Goal: Task Accomplishment & Management: Complete application form

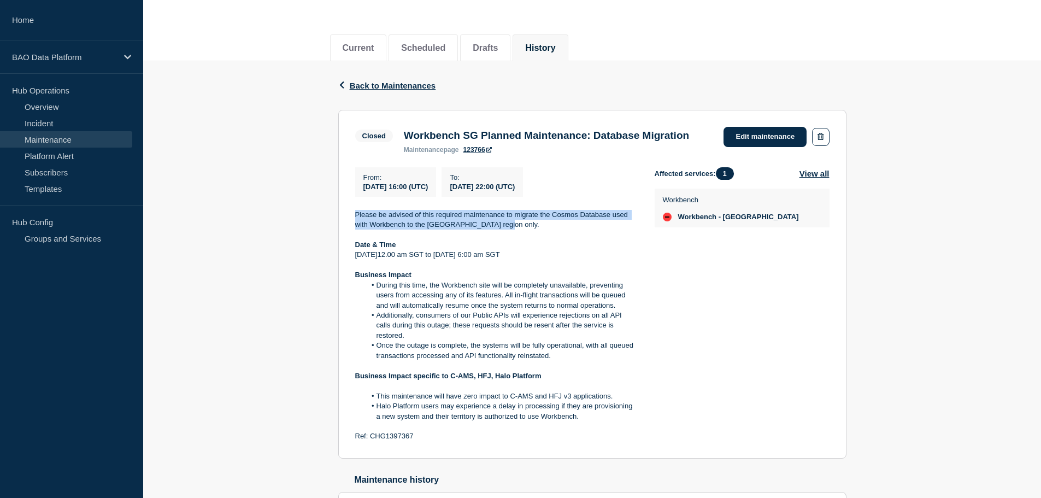
scroll to position [109, 0]
click at [542, 48] on button "History" at bounding box center [540, 47] width 30 height 10
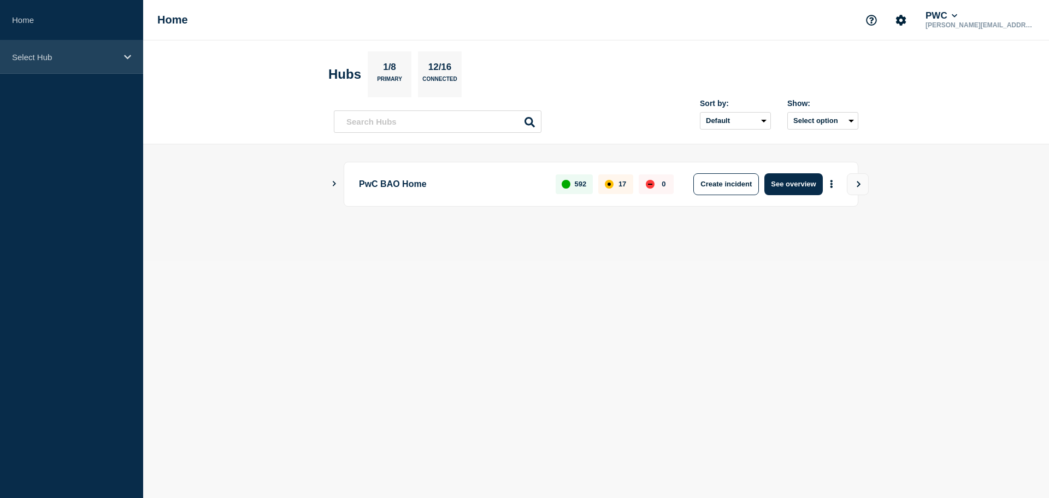
click at [116, 57] on p "Select Hub" at bounding box center [64, 56] width 105 height 9
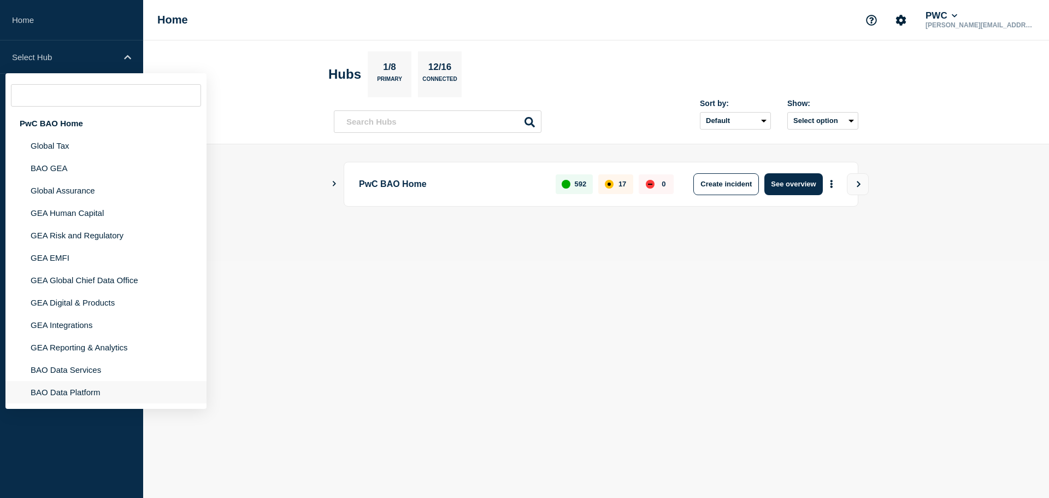
click at [81, 395] on li "BAO Data Platform" at bounding box center [105, 392] width 201 height 22
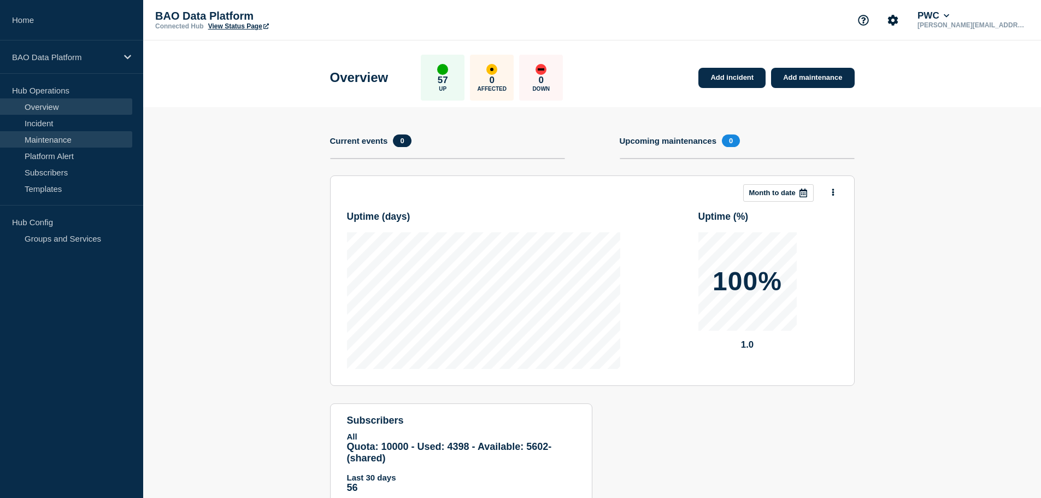
click at [58, 137] on link "Maintenance" at bounding box center [66, 139] width 132 height 16
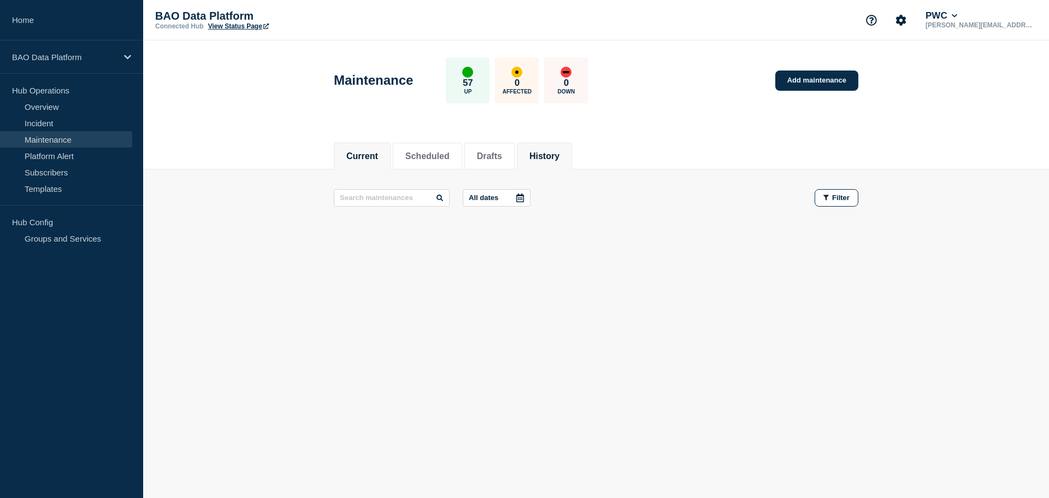
click at [560, 157] on button "History" at bounding box center [545, 156] width 30 height 10
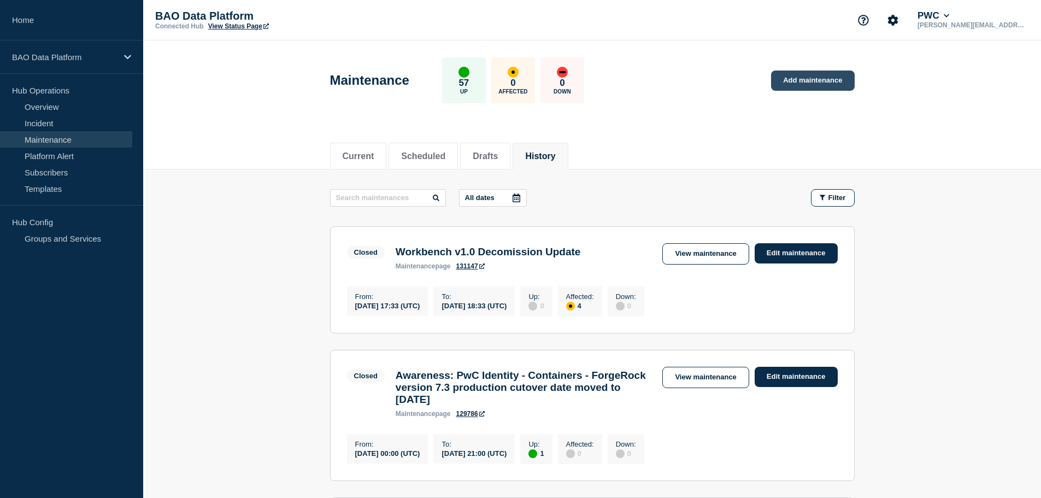
click at [808, 77] on link "Add maintenance" at bounding box center [812, 81] width 83 height 20
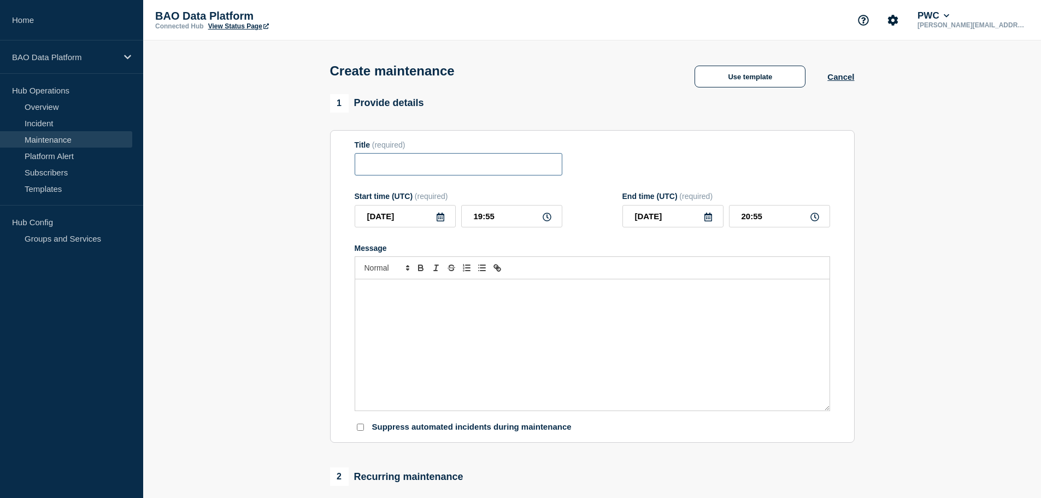
click at [380, 171] on input "Title" at bounding box center [459, 164] width 208 height 22
type input "Workbench EU Planned Maintenance"
click at [427, 308] on div "Message" at bounding box center [592, 344] width 474 height 131
click at [415, 308] on div "Message" at bounding box center [592, 344] width 474 height 131
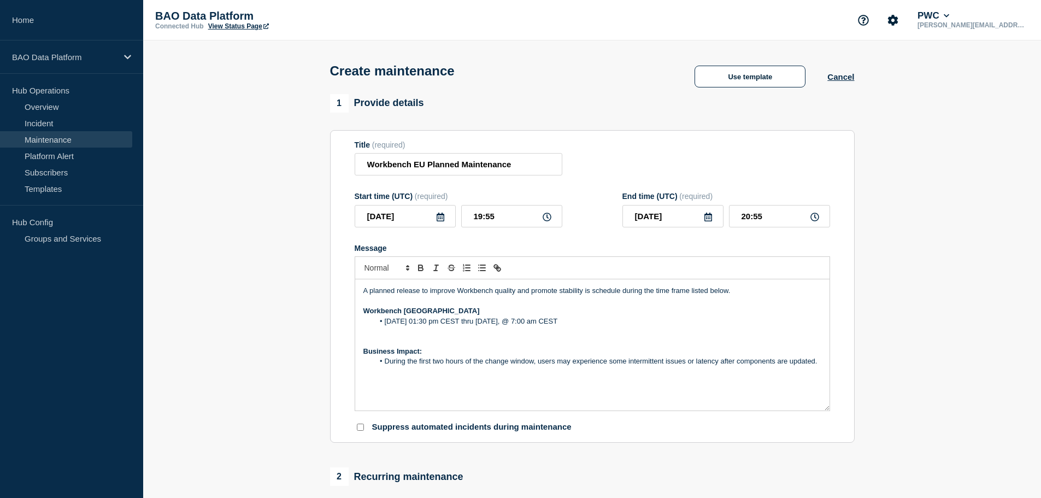
click at [410, 290] on p "A planned release to improve Workbench quality and promote stability is schedul…" at bounding box center [592, 291] width 458 height 10
click at [397, 293] on p "A planned release to improve Workbench quality and promote stability is schedul…" at bounding box center [592, 291] width 458 height 10
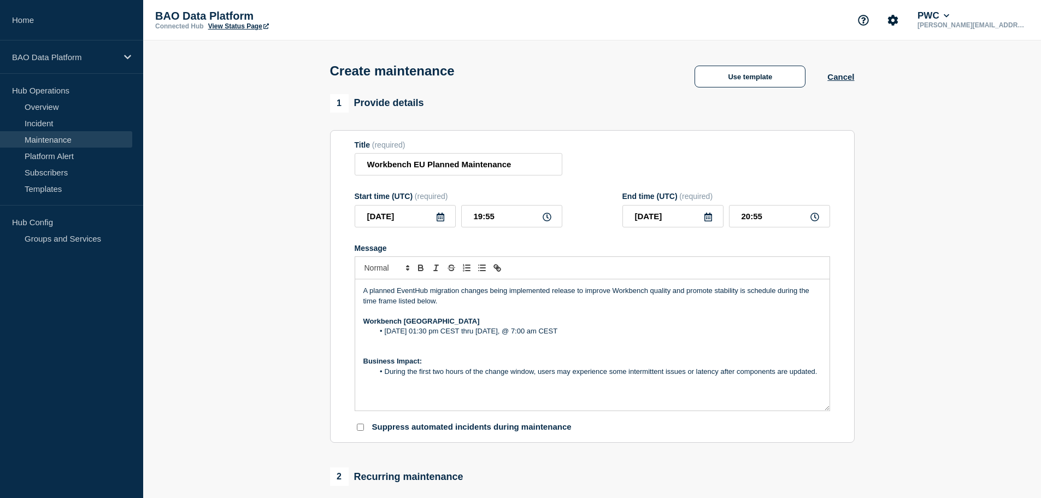
click at [485, 293] on p "A planned EventHub migration changes being implemented release to improve Workb…" at bounding box center [592, 296] width 458 height 20
drag, startPoint x: 555, startPoint y: 292, endPoint x: 740, endPoint y: 294, distance: 184.7
click at [740, 294] on p "A planned EventHub migration change is being implemented release to improve Wor…" at bounding box center [592, 296] width 458 height 20
click at [779, 293] on span "with the objective of maintaining the reliability and stability of the service" at bounding box center [667, 290] width 226 height 8
click at [406, 333] on li "[DATE] 01:30 pm CEST thru [DATE], @ 7:00 am CEST" at bounding box center [598, 331] width 448 height 10
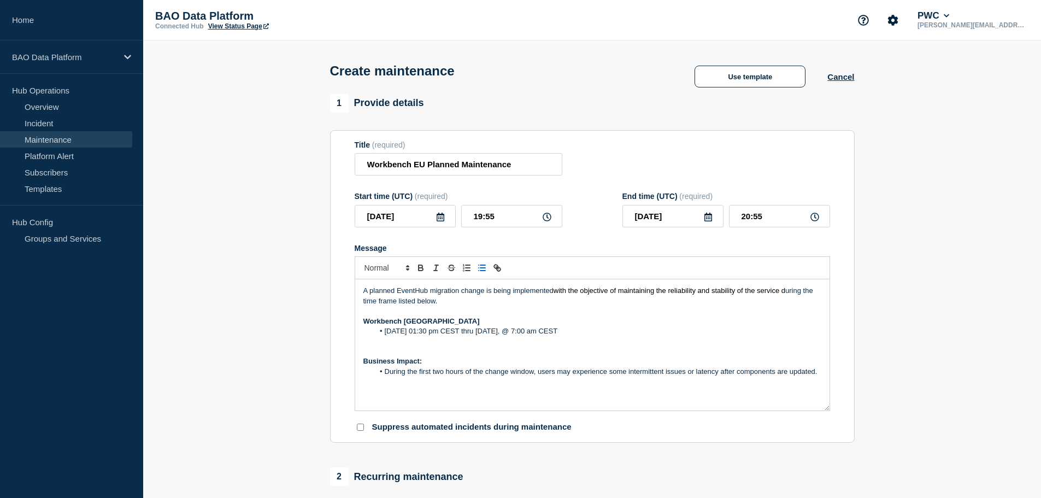
click at [404, 331] on li "Friday October 18th @ 01:30 pm CEST thru Friday April 18, @ 7:00 am CEST" at bounding box center [598, 331] width 448 height 10
click at [387, 331] on li "Friday October 18th @ 01:30 pm CEST thru Friday April 18, @ 7:00 am CEST" at bounding box center [598, 331] width 448 height 10
click at [386, 333] on li "Friday October 18th @ 01:30 pm CEST thru Friday April 18, @ 7:00 am CEST" at bounding box center [598, 331] width 448 height 10
click at [404, 334] on li "Sarurday October 18th @ 01:30 pm CEST thru Friday April 18, @ 7:00 am CEST" at bounding box center [598, 331] width 448 height 10
click at [448, 331] on li "Saturday October 18th @ 01:30 pm CEST thru Friday April 18, @ 7:00 am CEST" at bounding box center [598, 331] width 448 height 10
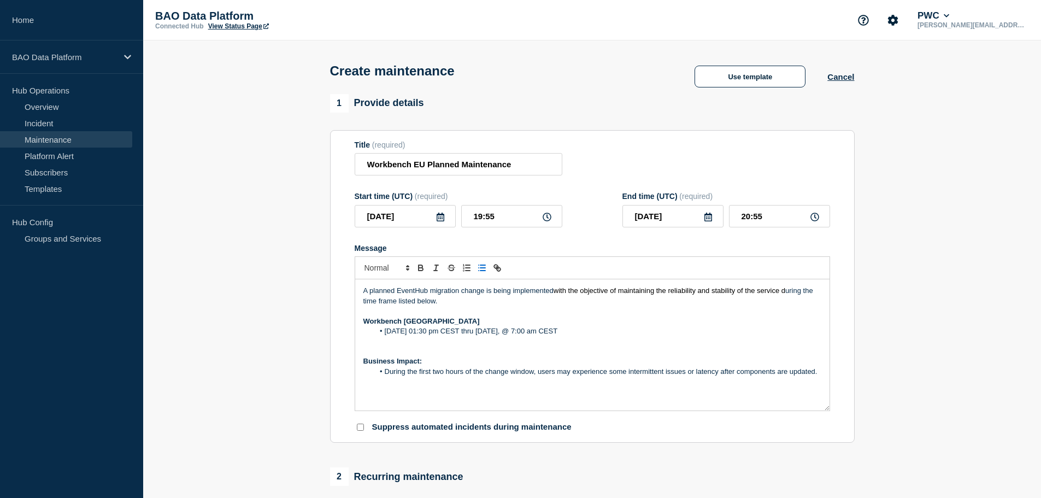
click at [445, 333] on li "Saturday October 18th @ 01:30 pm CEST thru Friday April 18, @ 7:00 am CEST" at bounding box center [598, 331] width 448 height 10
click at [473, 331] on li "Saturday October 11th @ 01:30 pm CEST thru Friday April 18, @ 7:00 am CEST" at bounding box center [598, 331] width 448 height 10
click at [472, 331] on li "Saturday October 11th @ 01:30 pm CEST thru Friday April 18, @ 7:00 am CEST" at bounding box center [598, 331] width 448 height 10
click at [477, 332] on li "Saturday October 11th @ 02:30 pm CEST thru Friday April 18, @ 7:00 am CEST" at bounding box center [598, 331] width 448 height 10
click at [533, 330] on li "Saturday October 11th @ 02:00 am CEST thru Friday April 18, @ 7:00 am CEST" at bounding box center [598, 331] width 448 height 10
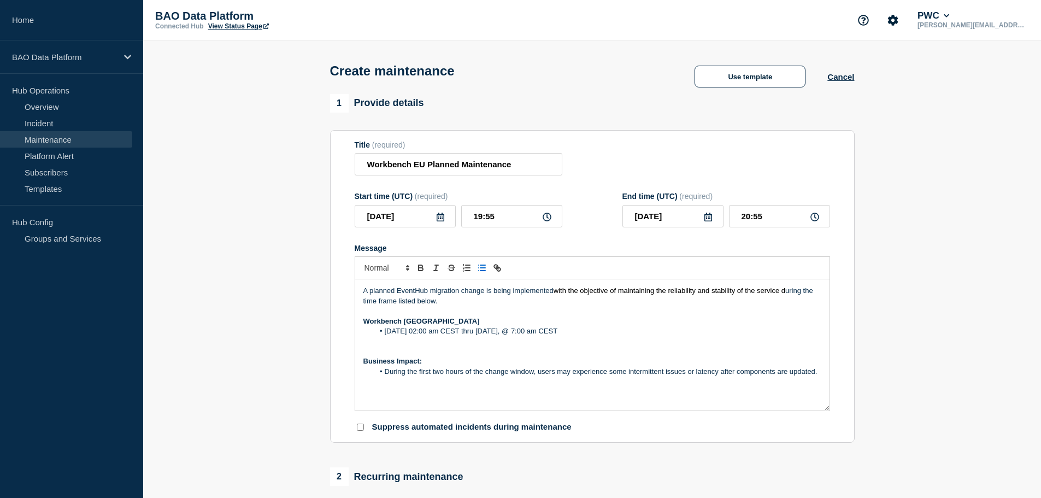
click at [618, 332] on li "Saturday October 11th @ 02:00 am CEST thru Saturday October 11th, @ 7:00 am CEST" at bounding box center [598, 331] width 448 height 10
click at [618, 332] on li "Saturday October 11th @ 02:00 am CEST thru Saturday October 11th, @ 9:00 am CEST" at bounding box center [598, 331] width 448 height 10
click at [469, 336] on li "Saturday October 11th @ 02:00 am CEST thru Saturday October 11th, @ 8:00 am CEST" at bounding box center [598, 331] width 448 height 10
click at [477, 332] on li "Saturday October 11th @ 01:00 am CEST thru Saturday October 11th, @ 8:00 am CEST" at bounding box center [598, 331] width 448 height 10
click at [624, 333] on li "Saturday October 11th @ 01:30 am CEST thru Saturday October 11th, @ 8:00 am CEST" at bounding box center [598, 331] width 448 height 10
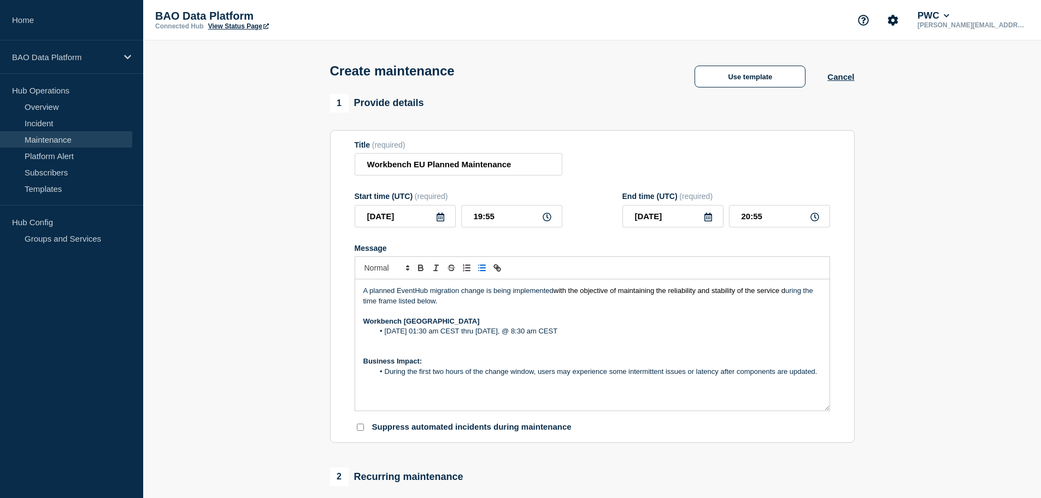
click at [386, 377] on li "During the first two hours of the change window, users may experience some inte…" at bounding box center [598, 372] width 448 height 10
drag, startPoint x: 539, startPoint y: 374, endPoint x: 821, endPoint y: 377, distance: 281.5
click at [821, 377] on li "During the first two hours of the change window, users may experience some inte…" at bounding box center [598, 372] width 448 height 10
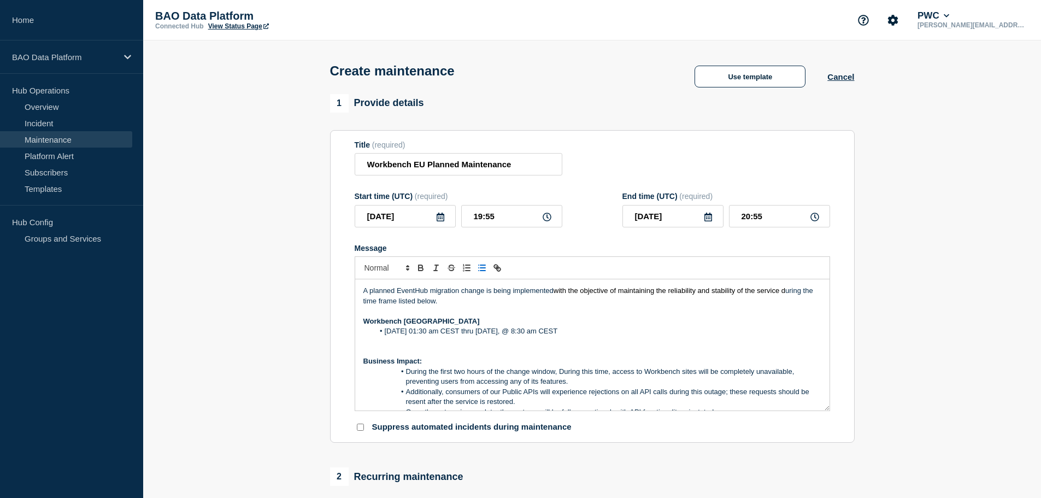
scroll to position [15, 0]
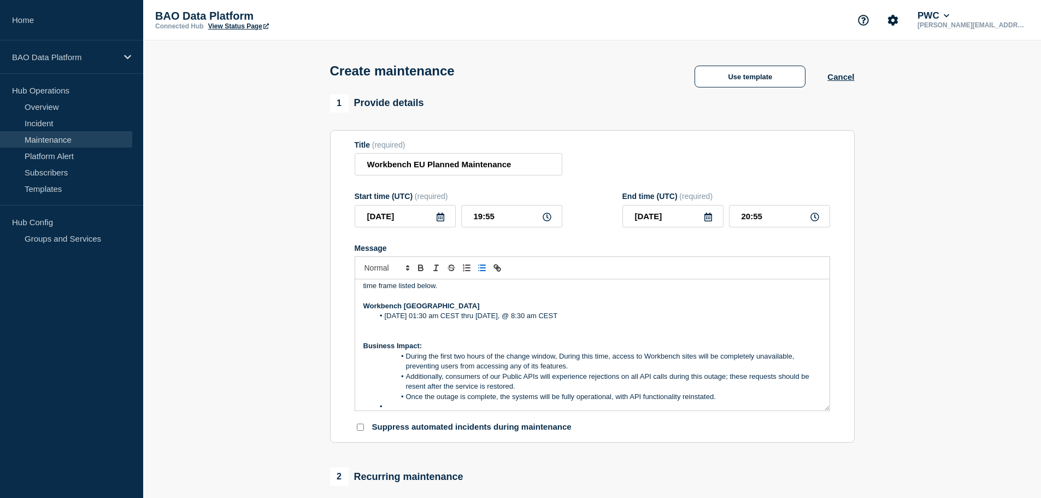
click at [554, 357] on li "During the first two hours of the change window, During this time, access to Wo…" at bounding box center [598, 361] width 448 height 20
click at [559, 355] on li "During the first two hours of the change window, During this time, access to Wo…" at bounding box center [598, 361] width 448 height 20
click at [558, 357] on li "During the first two hours of the change window, During this time, access to Wo…" at bounding box center [598, 361] width 448 height 20
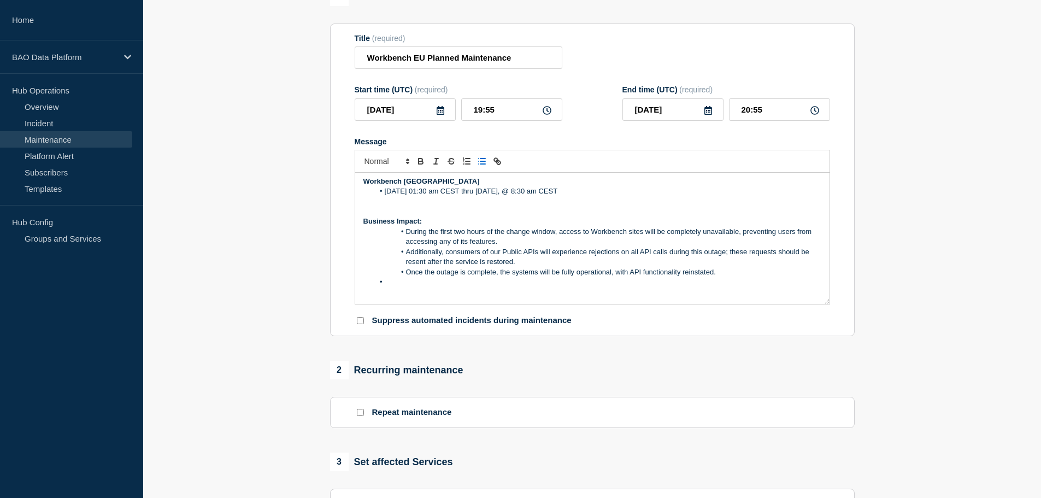
scroll to position [109, 0]
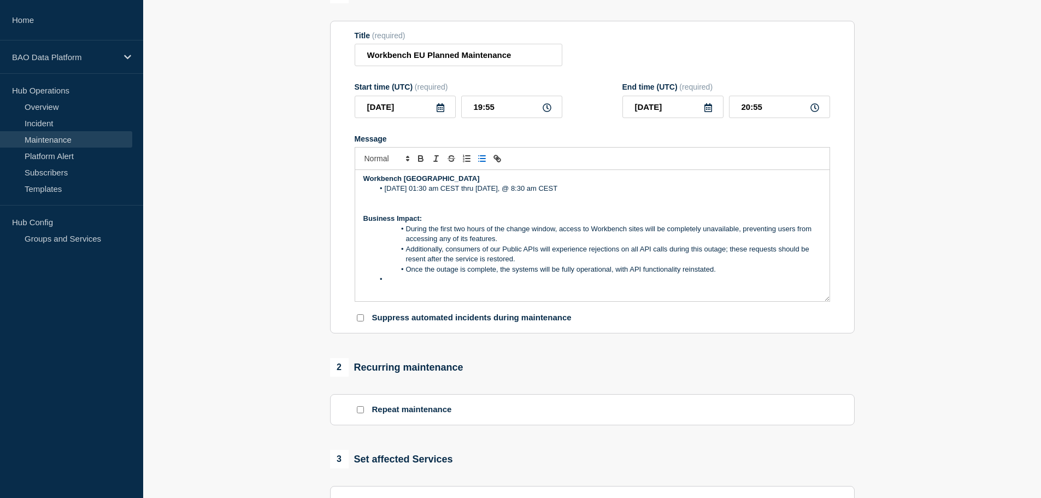
click at [392, 284] on li "Message" at bounding box center [598, 279] width 448 height 10
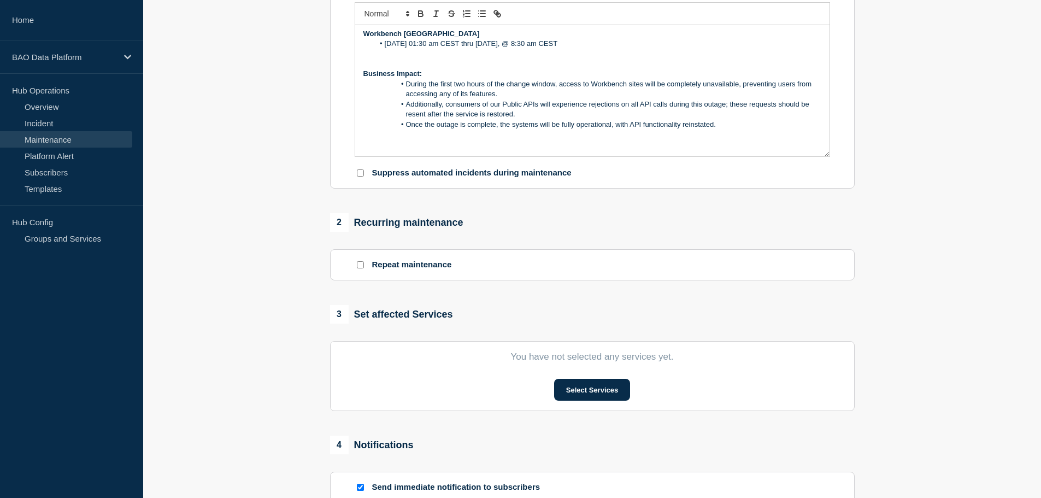
scroll to position [273, 0]
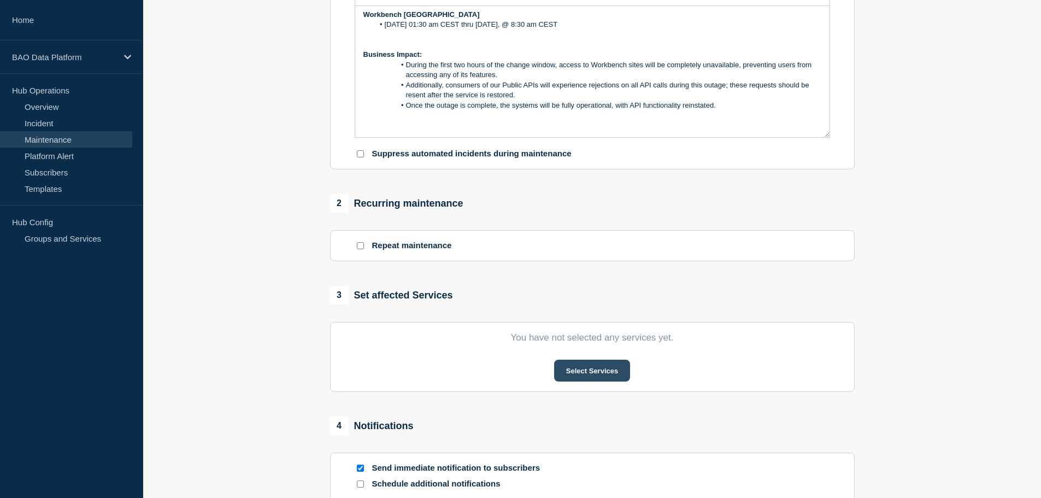
click at [590, 372] on button "Select Services" at bounding box center [592, 371] width 76 height 22
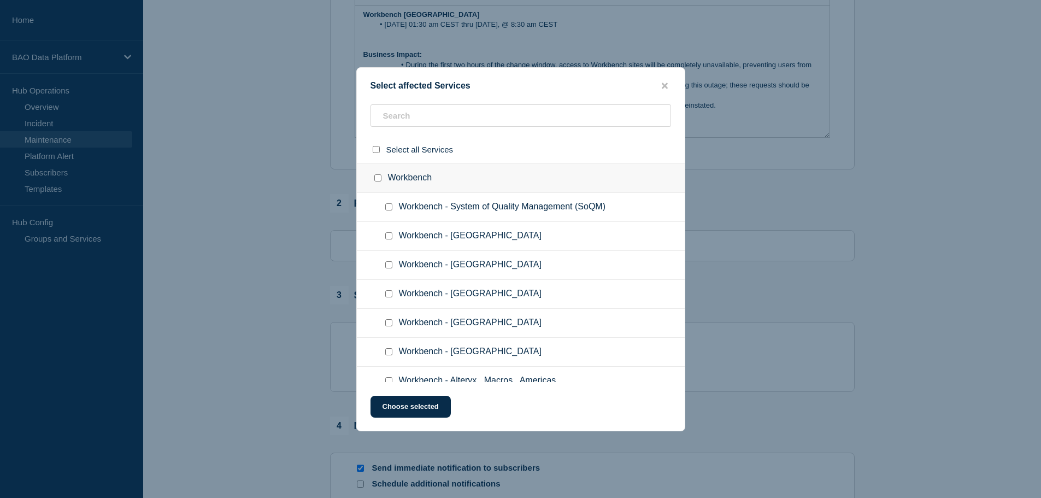
click at [389, 321] on input "Workbench - Europe checkbox" at bounding box center [388, 322] width 7 height 7
checkbox input "true"
click at [424, 406] on button "Choose selected" at bounding box center [411, 407] width 80 height 22
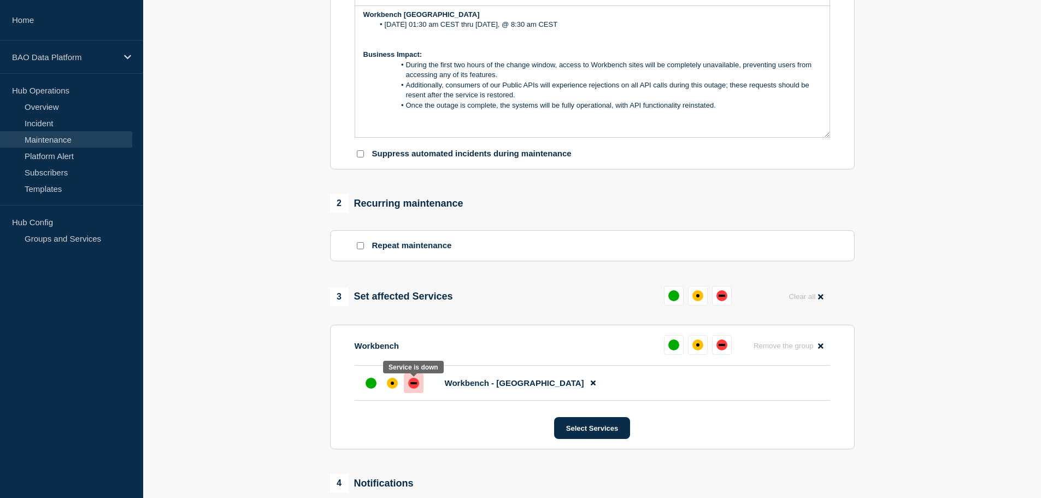
click at [415, 383] on div "down" at bounding box center [413, 383] width 11 height 11
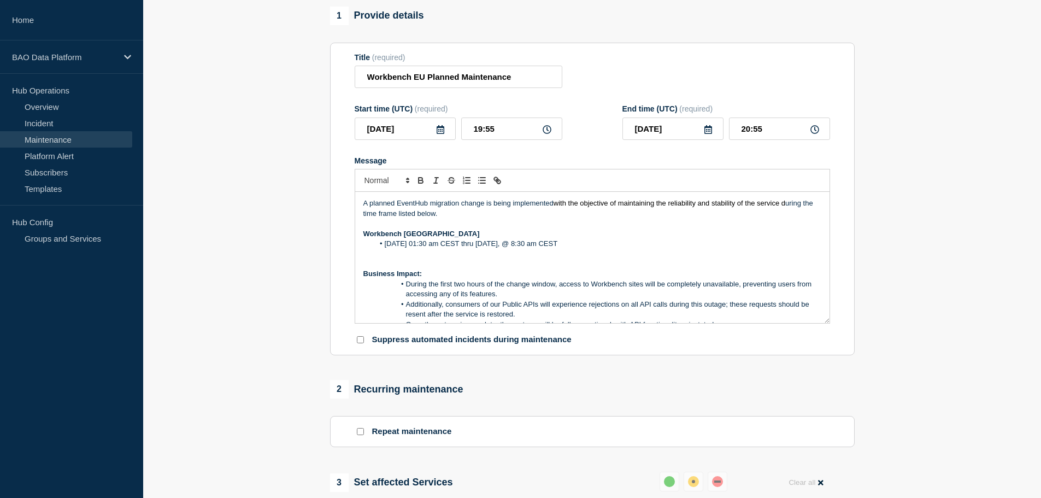
scroll to position [55, 0]
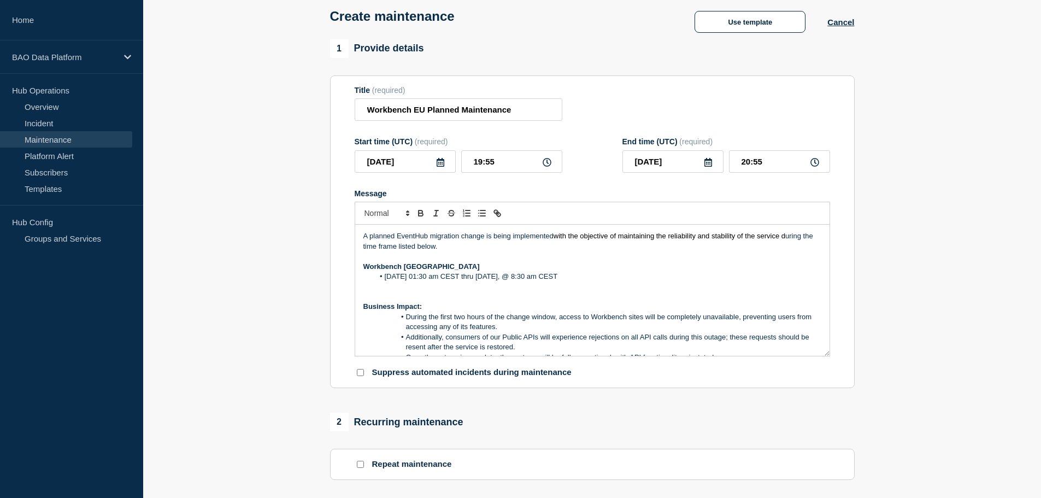
click at [439, 165] on icon at bounding box center [440, 162] width 9 height 9
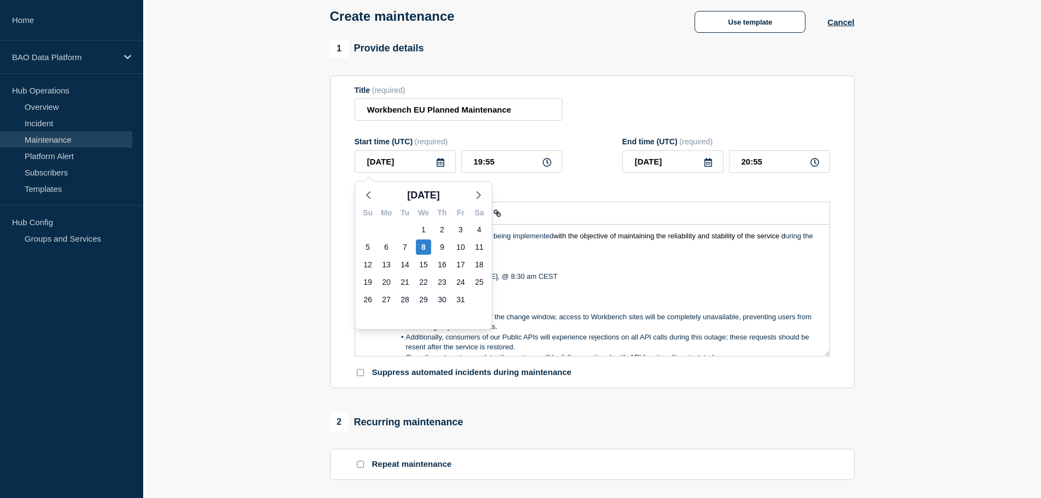
click at [439, 165] on icon at bounding box center [440, 162] width 9 height 9
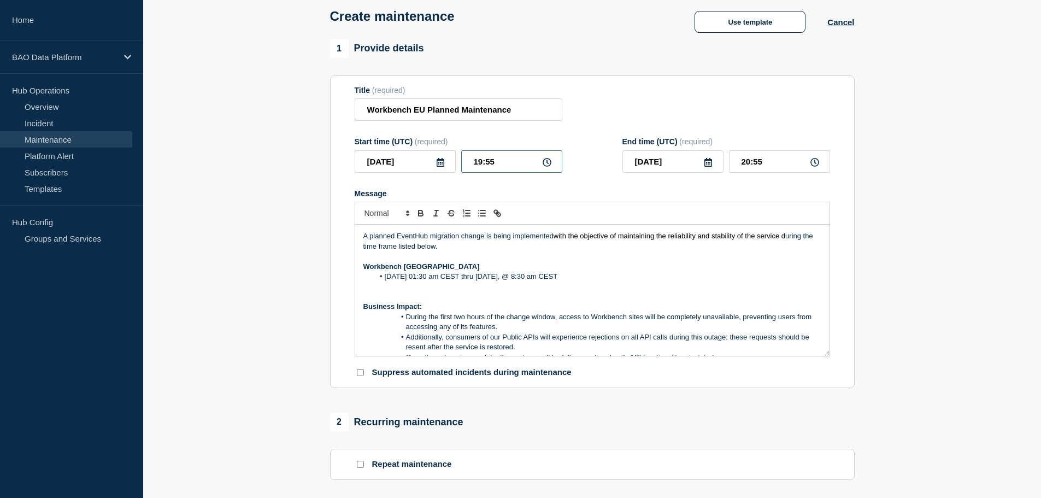
click at [496, 168] on input "19:55" at bounding box center [511, 161] width 101 height 22
drag, startPoint x: 506, startPoint y: 162, endPoint x: 449, endPoint y: 156, distance: 57.6
click at [449, 156] on div "2025-10-08 19:55" at bounding box center [459, 161] width 208 height 22
type input "23:30"
type input "2025-10-09"
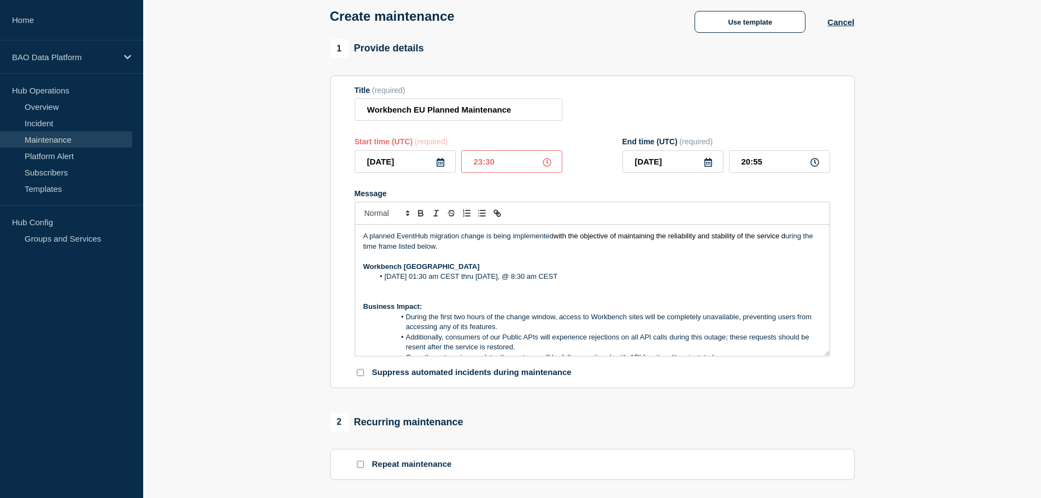
type input "00:30"
click at [561, 135] on form "Title (required) Workbench EU Planned Maintenance Start time (UTC) (required) 2…" at bounding box center [592, 232] width 475 height 292
click at [444, 165] on icon at bounding box center [441, 162] width 8 height 9
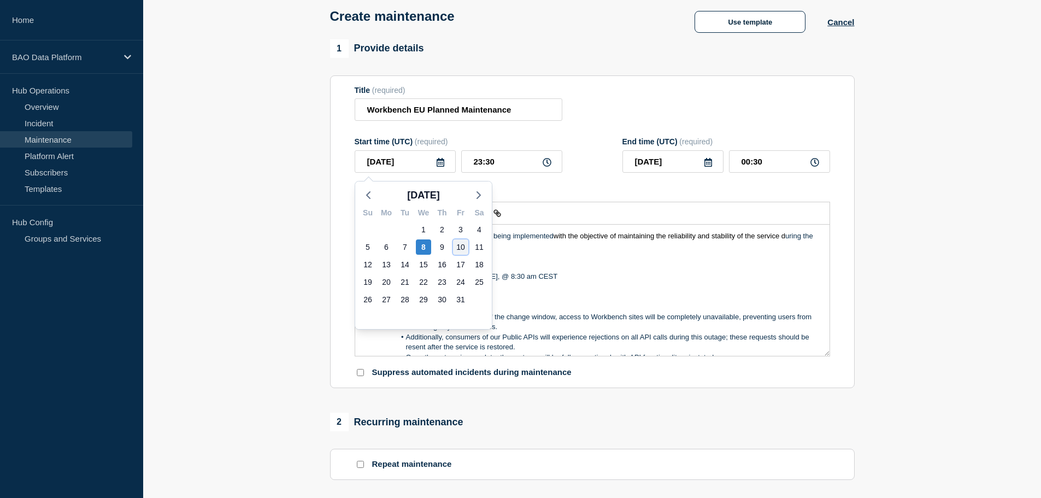
click at [463, 246] on div "10" at bounding box center [460, 246] width 15 height 15
type input "2025-10-10"
type input "2025-10-11"
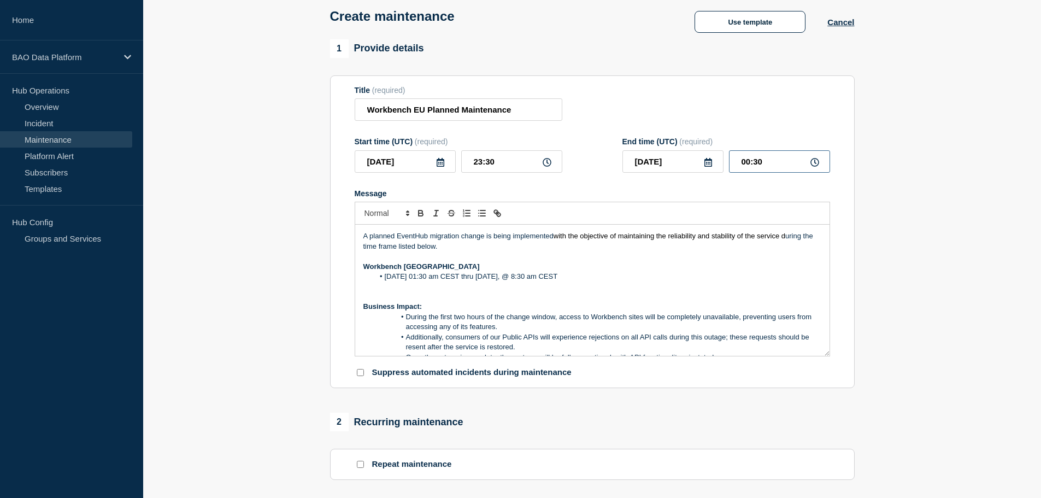
click at [765, 168] on input "00:30" at bounding box center [779, 161] width 101 height 22
drag, startPoint x: 766, startPoint y: 165, endPoint x: 739, endPoint y: 163, distance: 26.9
click at [739, 163] on input "00:30" at bounding box center [779, 161] width 101 height 22
type input "06:30"
click at [813, 109] on div "Title (required) Workbench EU Planned Maintenance" at bounding box center [592, 104] width 475 height 36
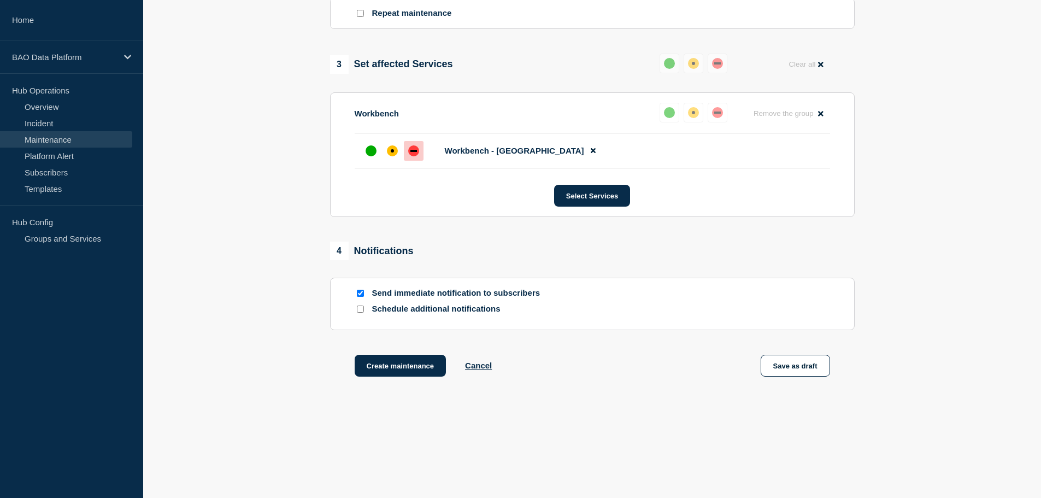
scroll to position [513, 0]
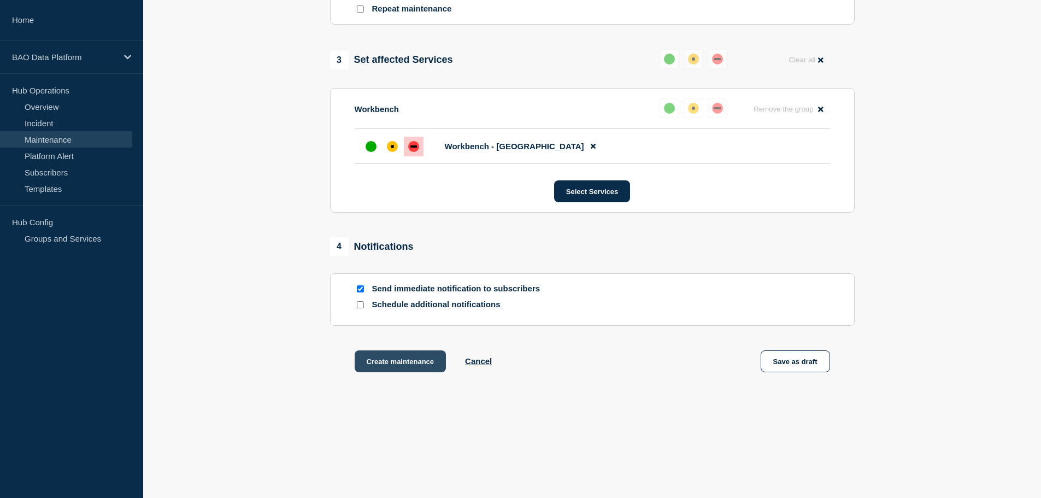
click at [396, 359] on button "Create maintenance" at bounding box center [401, 361] width 92 height 22
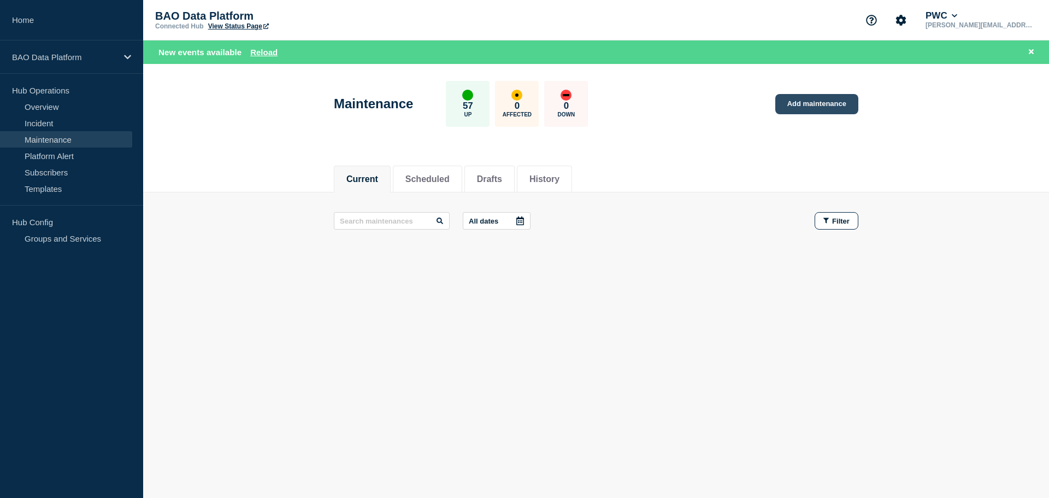
click at [814, 102] on link "Add maintenance" at bounding box center [817, 104] width 83 height 20
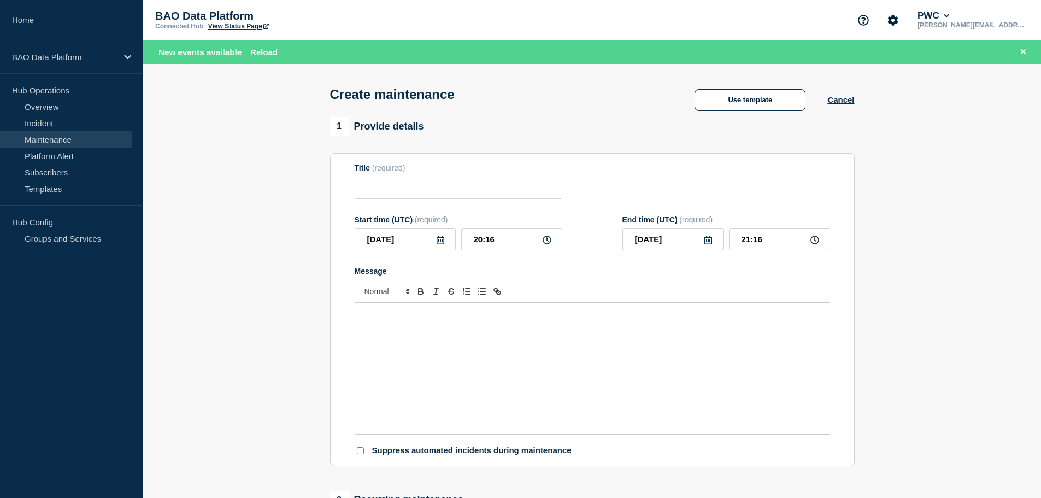
click at [408, 319] on p "Message" at bounding box center [592, 314] width 458 height 10
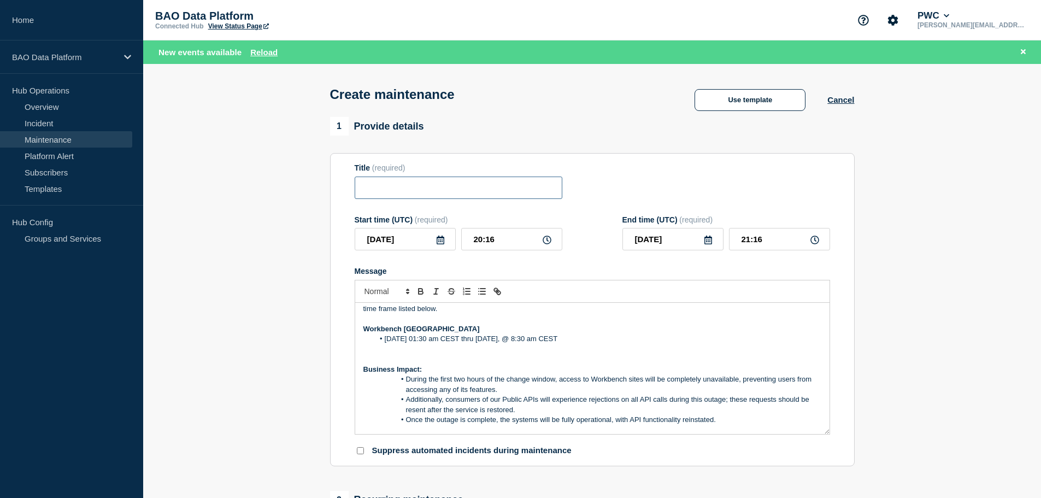
click at [395, 190] on input "Title" at bounding box center [459, 188] width 208 height 22
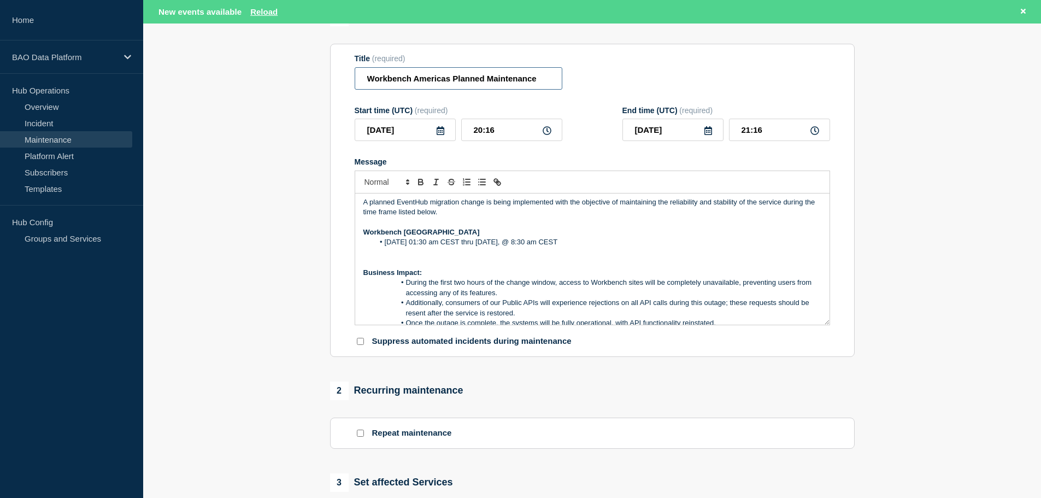
scroll to position [0, 0]
type input "Workbench Americas Planned Maintenance"
click at [404, 239] on strong "Workbench [GEOGRAPHIC_DATA]" at bounding box center [421, 235] width 116 height 8
click at [467, 244] on li "[DATE] 01:30 am CEST thru [DATE], @ 8:30 am CEST" at bounding box center [598, 245] width 448 height 10
click at [385, 249] on li "Saturday October 11th @ 10:30 pm CEST thru Saturday October 11th, @ 8:30 am CEST" at bounding box center [598, 245] width 448 height 10
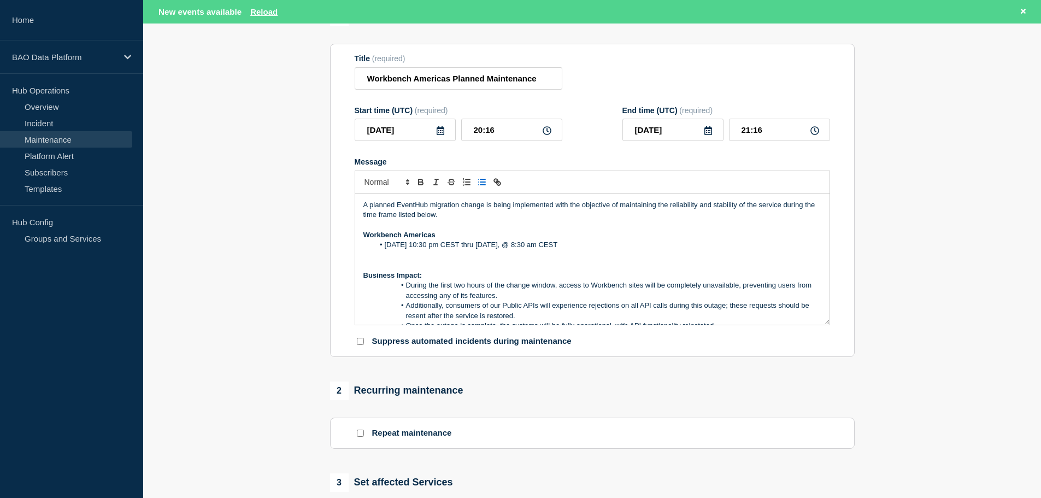
click at [437, 249] on li "Friday October 11th @ 10:30 pm CEST thru Saturday October 11th, @ 8:30 am CEST" at bounding box center [598, 245] width 448 height 10
click at [611, 245] on li "Friday October 10th @ 10:30 pm CEST thru Saturday October 11th, @ 8:30 am CEST" at bounding box center [598, 245] width 448 height 10
click at [638, 240] on p "Workbench Americas" at bounding box center [592, 235] width 458 height 10
drag, startPoint x: 633, startPoint y: 248, endPoint x: 643, endPoint y: 248, distance: 10.4
click at [633, 248] on li "Friday October 10th @ 10:30 pm CEST thru Saturday October 11th, @ 6:30 am CEST" at bounding box center [598, 245] width 448 height 10
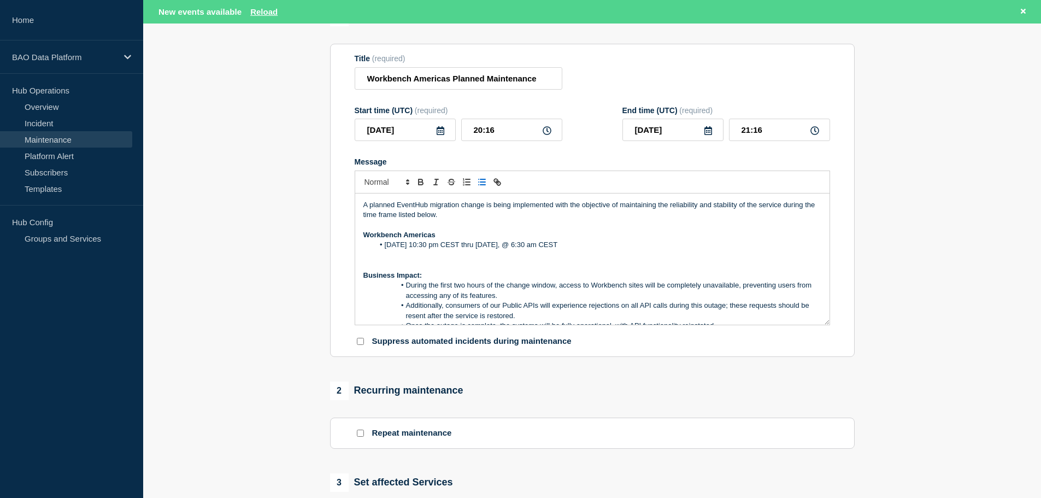
click at [637, 245] on li "Friday October 10th @ 10:30 pm CEST thru Saturday October 11th, @ 6:30 am CEST" at bounding box center [598, 245] width 448 height 10
click at [493, 245] on li "Friday October 10th @ 10:30 pm CEST thru Saturday October 11th, @ 6:30 am EST" at bounding box center [598, 245] width 448 height 10
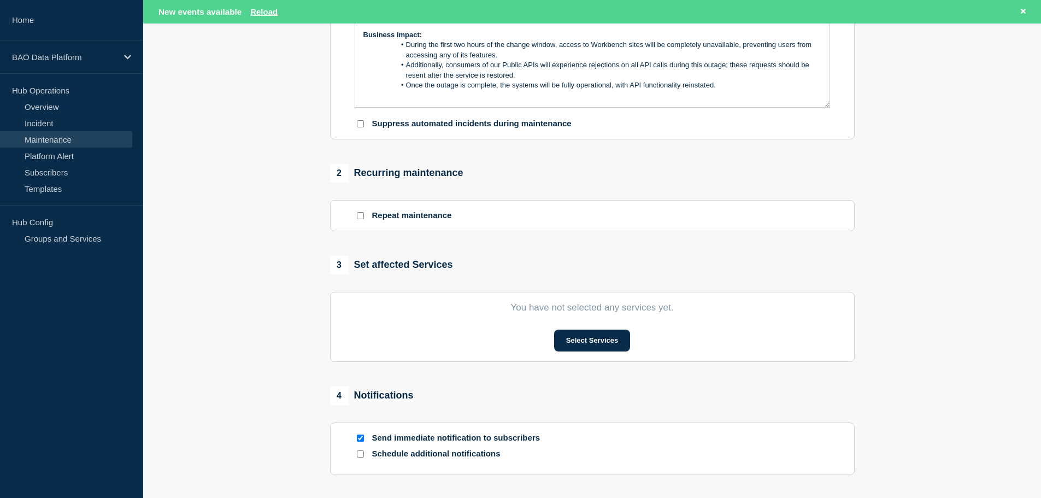
scroll to position [328, 0]
click at [602, 338] on button "Select Services" at bounding box center [592, 339] width 76 height 22
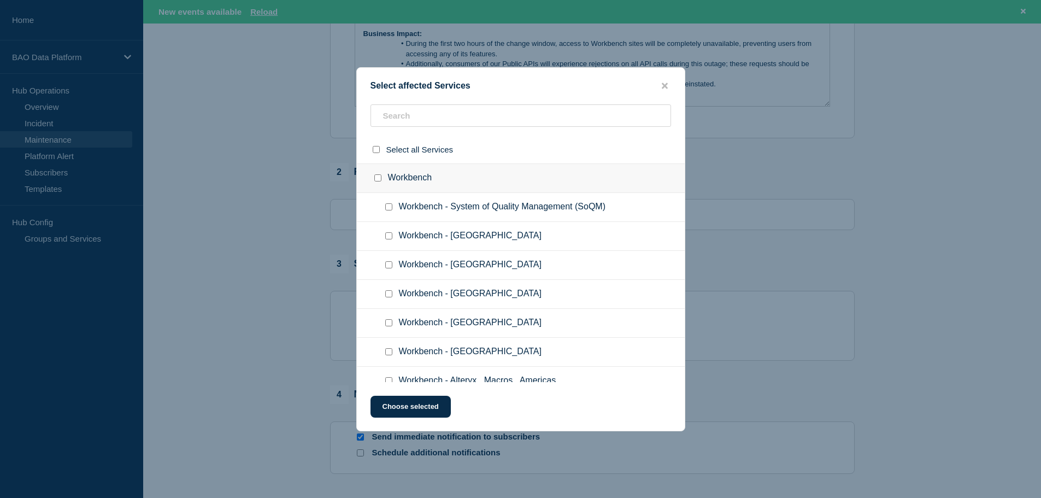
click at [389, 292] on input "Workbench - Americas checkbox" at bounding box center [388, 293] width 7 height 7
checkbox input "true"
click at [418, 407] on button "Choose selected" at bounding box center [411, 407] width 80 height 22
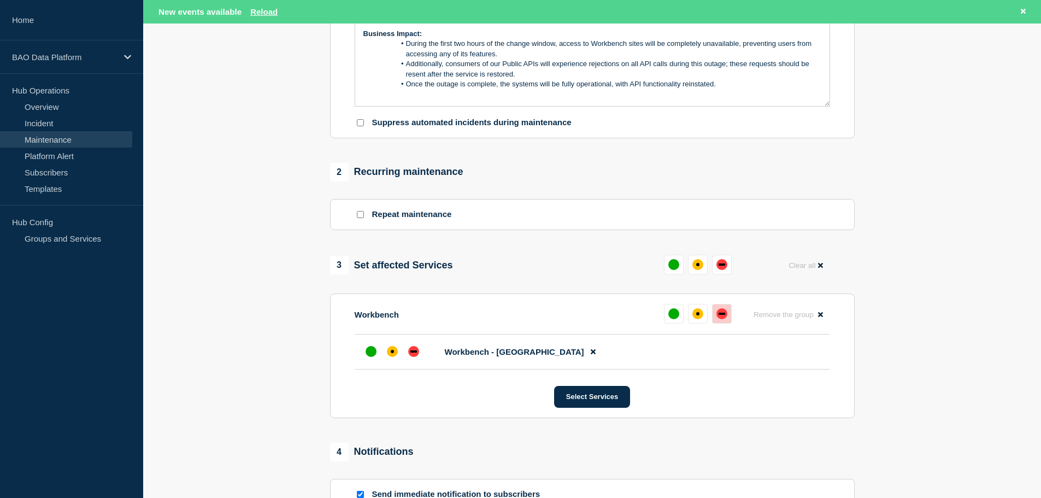
click at [723, 315] on div "down" at bounding box center [722, 314] width 7 height 2
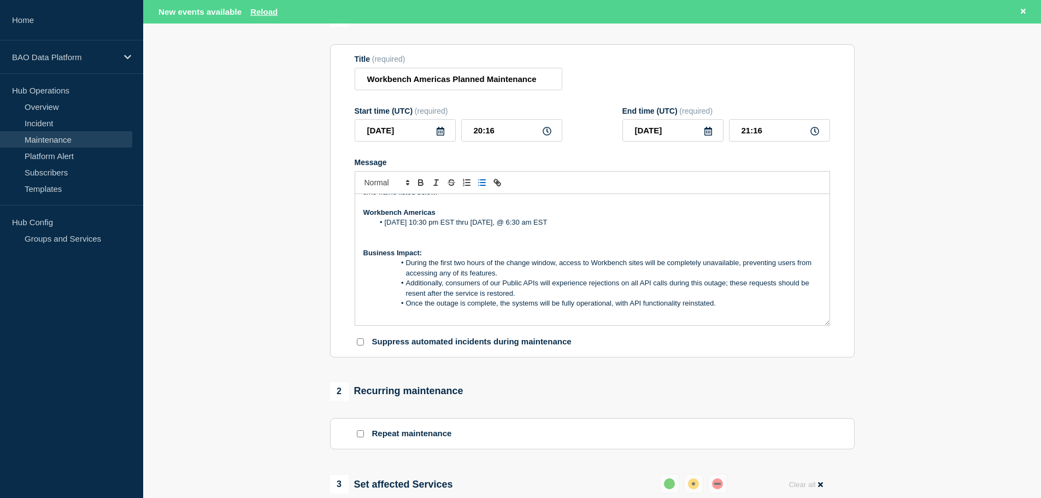
scroll to position [109, 0]
click at [441, 133] on icon at bounding box center [440, 130] width 9 height 9
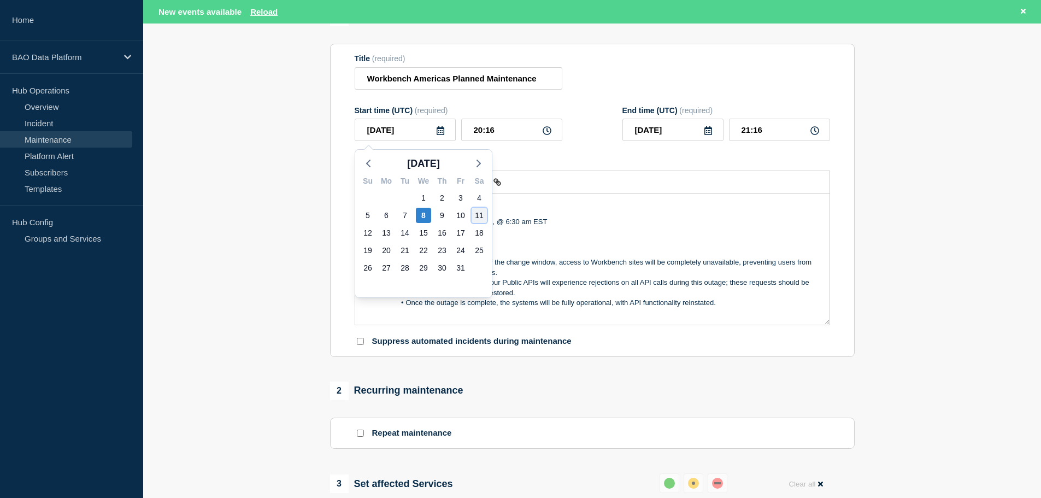
click at [477, 214] on div "11" at bounding box center [479, 215] width 15 height 15
type input "2025-10-11"
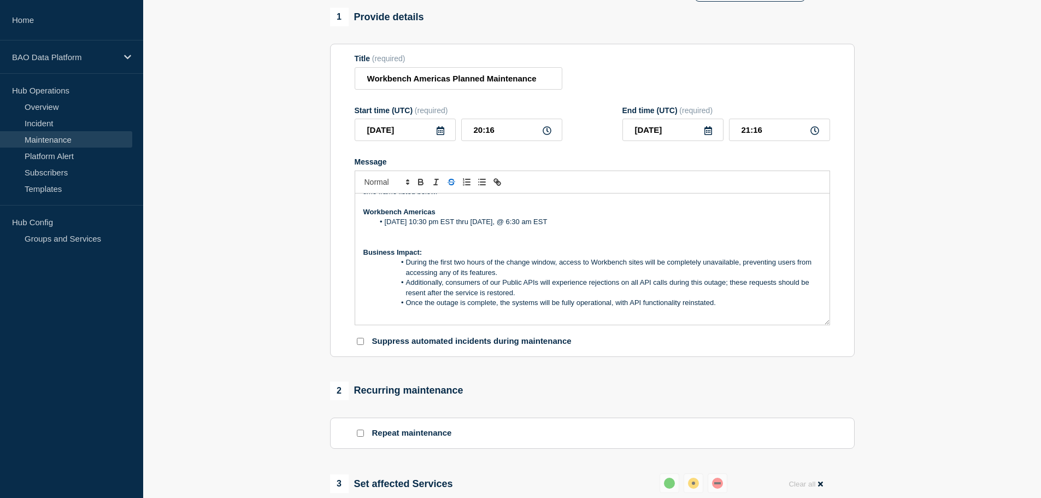
scroll to position [86, 0]
drag, startPoint x: 502, startPoint y: 128, endPoint x: 459, endPoint y: 126, distance: 43.2
click at [459, 126] on div "2025-10-11 20:16" at bounding box center [459, 130] width 208 height 22
type input "02:30"
click at [564, 110] on div "Start time (UTC) (required) 2025-10-11 02:30 End time (UTC) (required) 2025-10-…" at bounding box center [592, 124] width 475 height 36
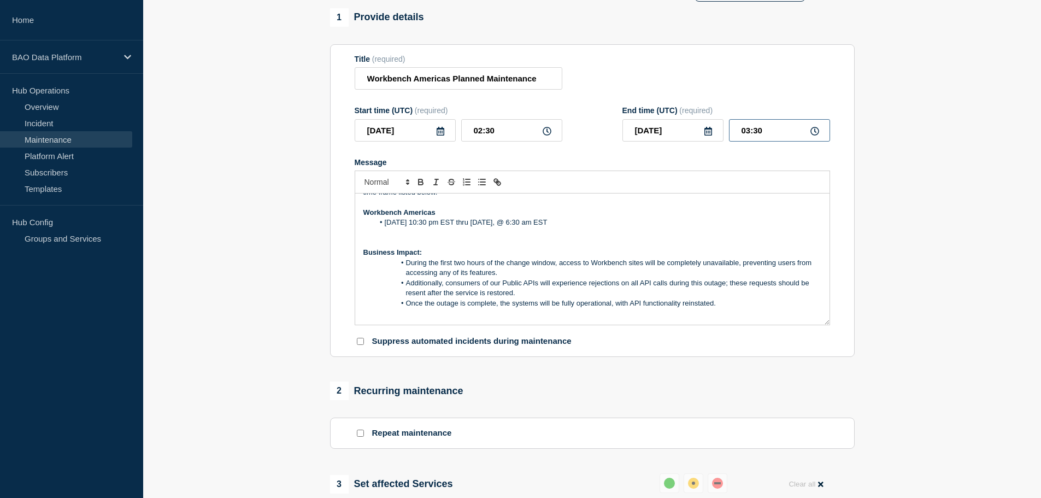
click at [765, 132] on input "03:30" at bounding box center [779, 130] width 101 height 22
drag, startPoint x: 769, startPoint y: 132, endPoint x: 727, endPoint y: 132, distance: 41.5
click at [727, 132] on div "2025-10-11 03:30" at bounding box center [727, 130] width 208 height 22
type input "10:30"
click at [773, 90] on div "Title (required) Workbench Americas Planned Maintenance" at bounding box center [592, 73] width 475 height 36
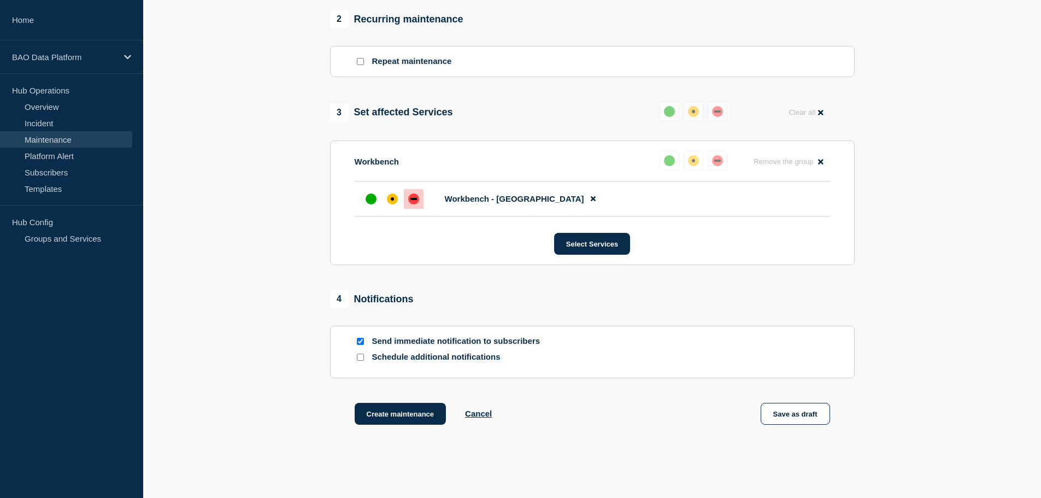
scroll to position [458, 0]
click at [412, 416] on button "Create maintenance" at bounding box center [401, 413] width 92 height 22
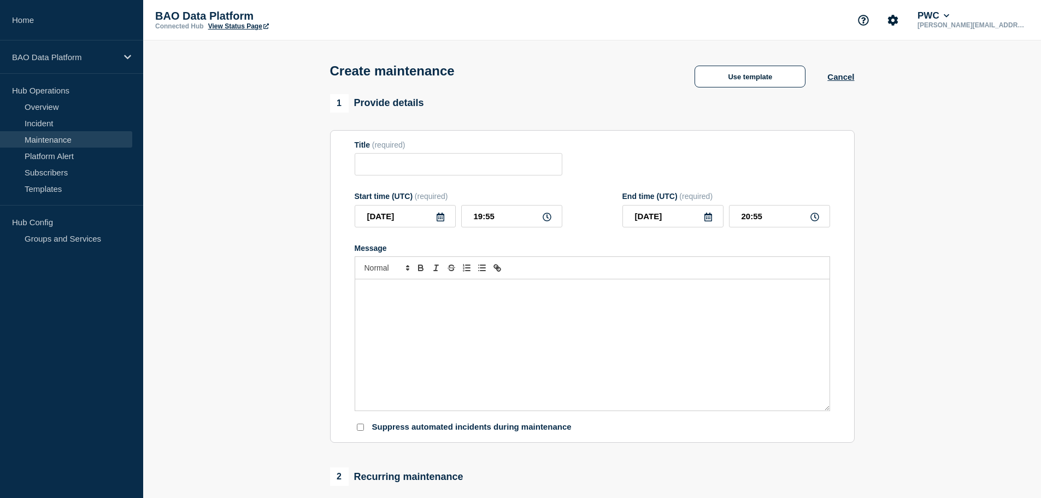
click at [71, 140] on link "Maintenance" at bounding box center [66, 139] width 132 height 16
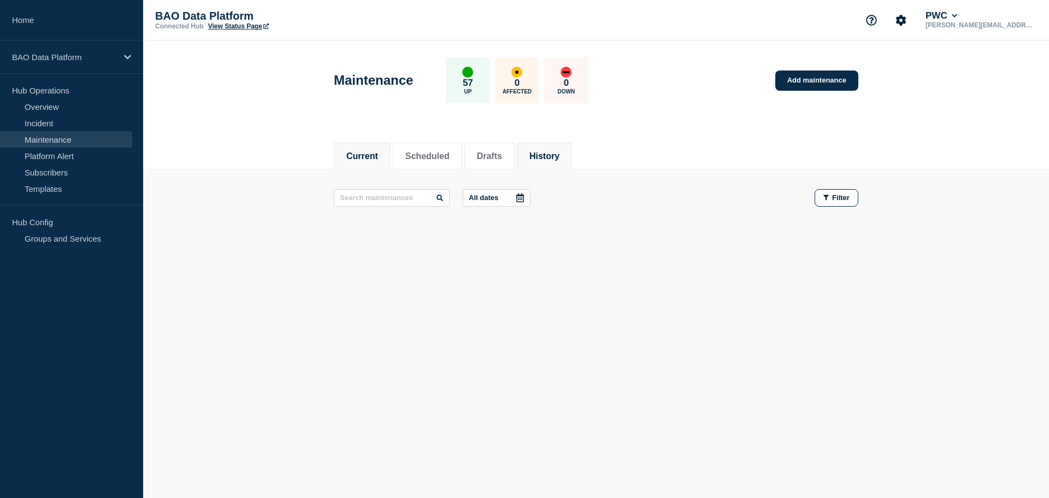
click at [560, 151] on button "History" at bounding box center [545, 156] width 30 height 10
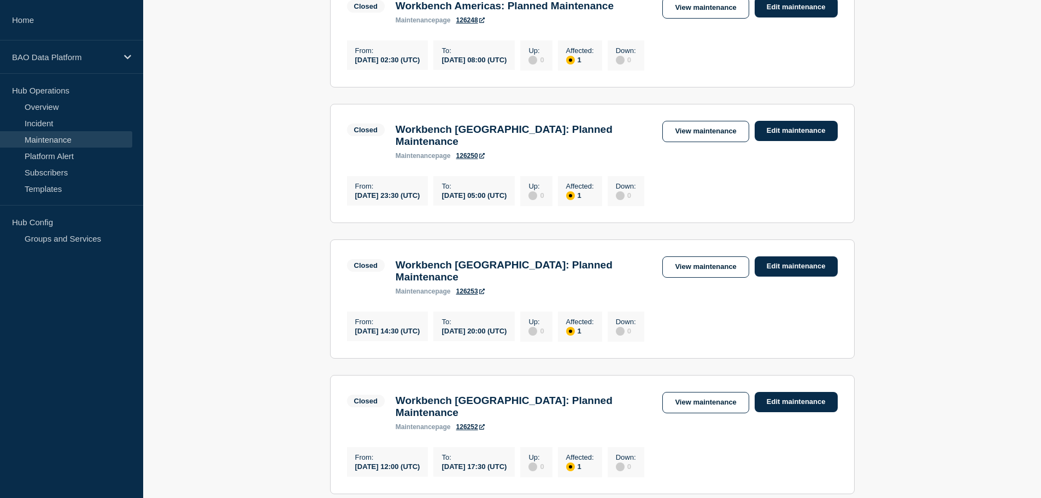
scroll to position [547, 0]
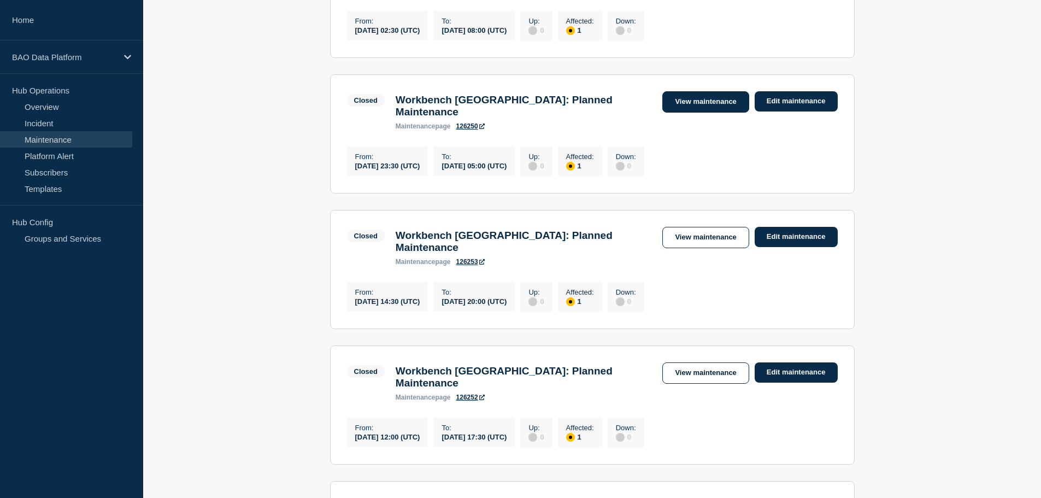
click at [717, 113] on link "View maintenance" at bounding box center [705, 101] width 86 height 21
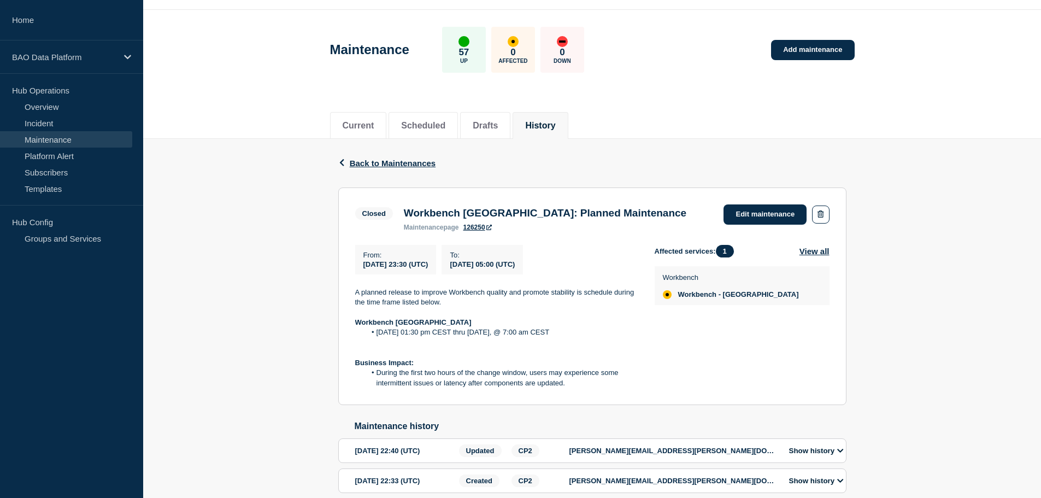
scroll to position [29, 0]
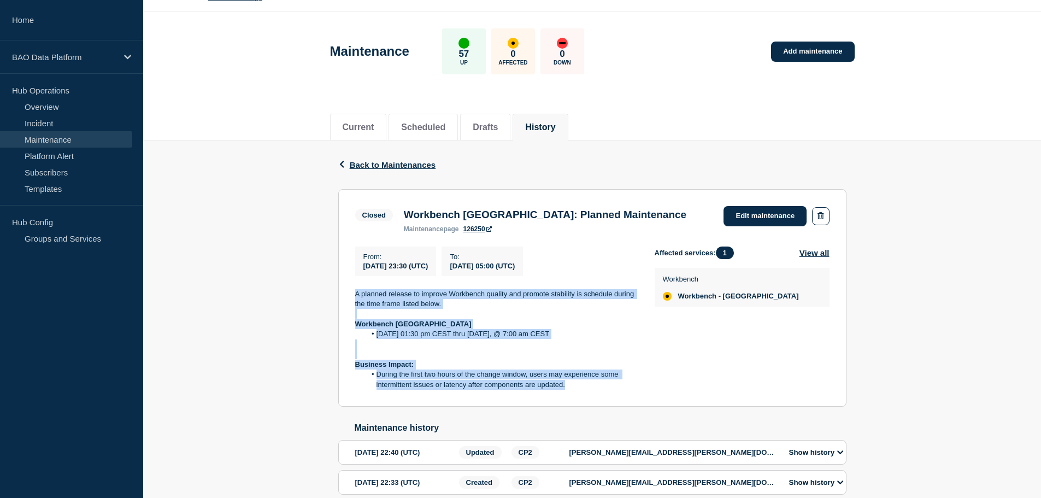
drag, startPoint x: 353, startPoint y: 295, endPoint x: 584, endPoint y: 389, distance: 248.9
click at [584, 389] on section "Closed Workbench [GEOGRAPHIC_DATA]: Planned Maintenance maintenance page 126250…" at bounding box center [592, 298] width 508 height 218
copy div "A planned release to improve Workbench quality and promote stability is schedul…"
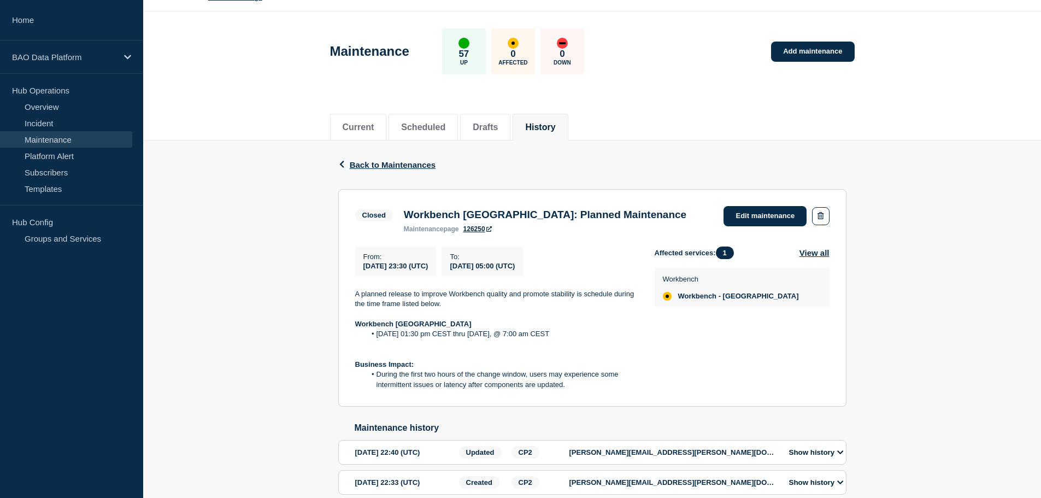
click at [694, 93] on header "Maintenance 57 Up 0 Affected 0 Down Add maintenance" at bounding box center [592, 56] width 898 height 91
click at [356, 126] on button "Current" at bounding box center [359, 127] width 32 height 10
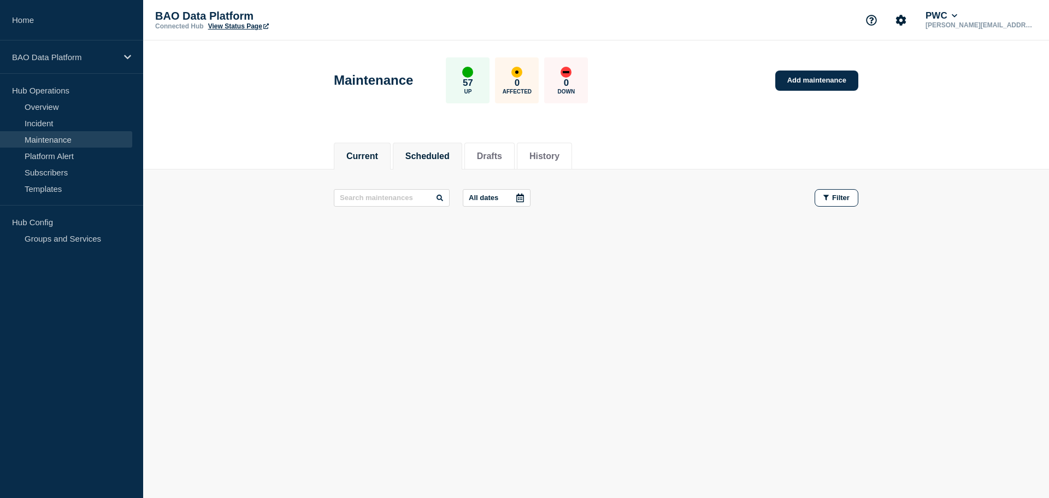
click at [442, 151] on button "Scheduled" at bounding box center [428, 156] width 44 height 10
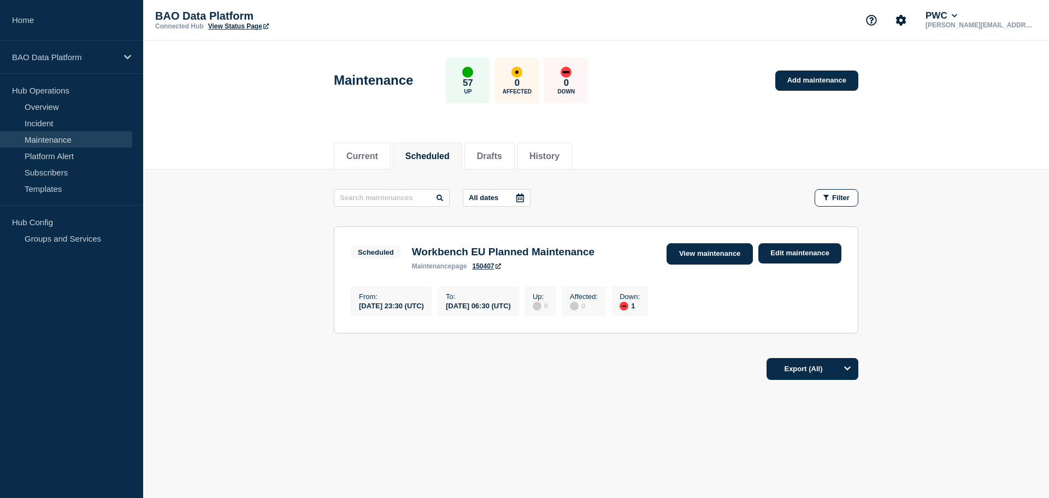
click at [714, 256] on link "View maintenance" at bounding box center [710, 253] width 86 height 21
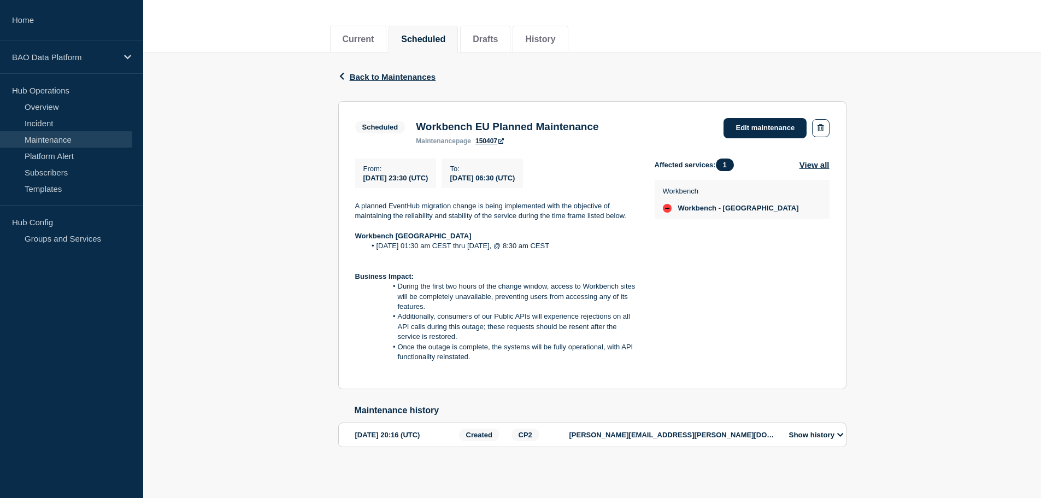
scroll to position [134, 0]
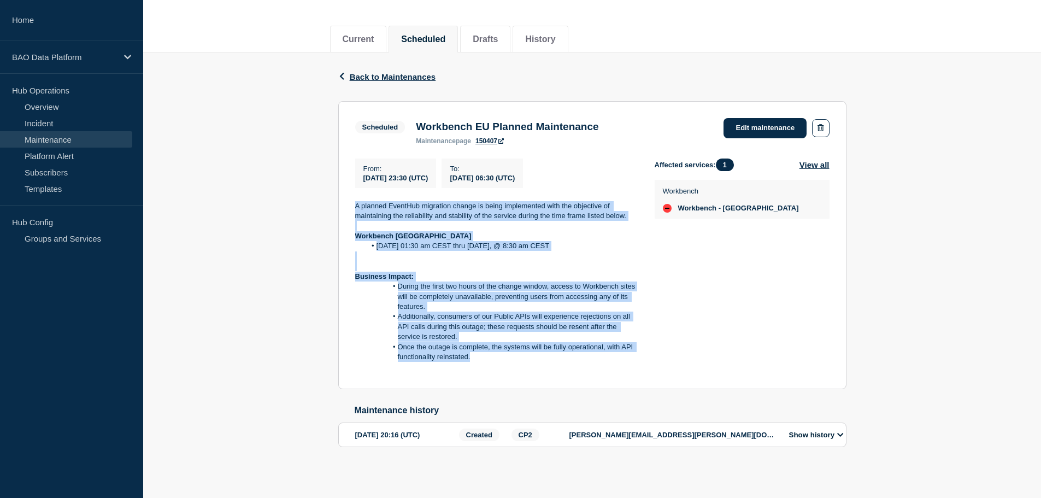
drag, startPoint x: 355, startPoint y: 190, endPoint x: 625, endPoint y: 355, distance: 315.7
click at [625, 355] on div "A planned EventHub migration change is being implemented with the objective of …" at bounding box center [496, 287] width 282 height 172
copy div "A planned EventHub migration change is being implemented with the objective of …"
